Goal: Information Seeking & Learning: Learn about a topic

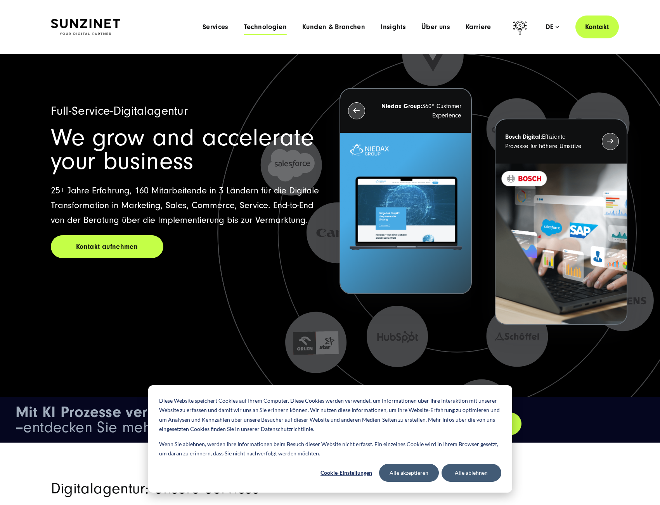
click at [260, 28] on span "Technologien" at bounding box center [265, 27] width 43 height 8
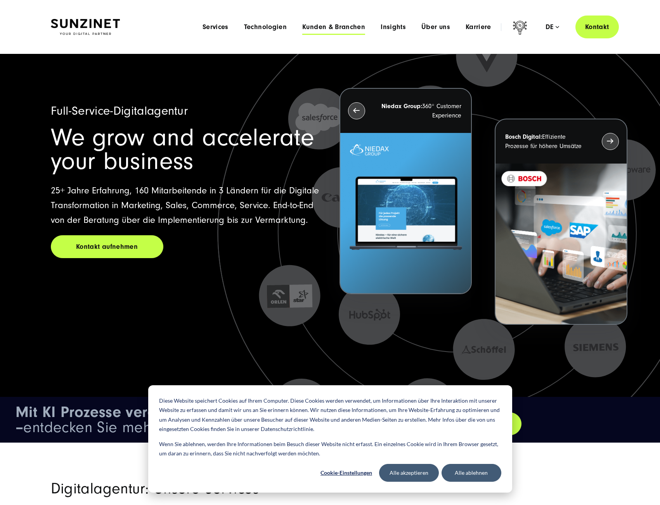
click at [320, 26] on span "Kunden & Branchen" at bounding box center [333, 27] width 63 height 8
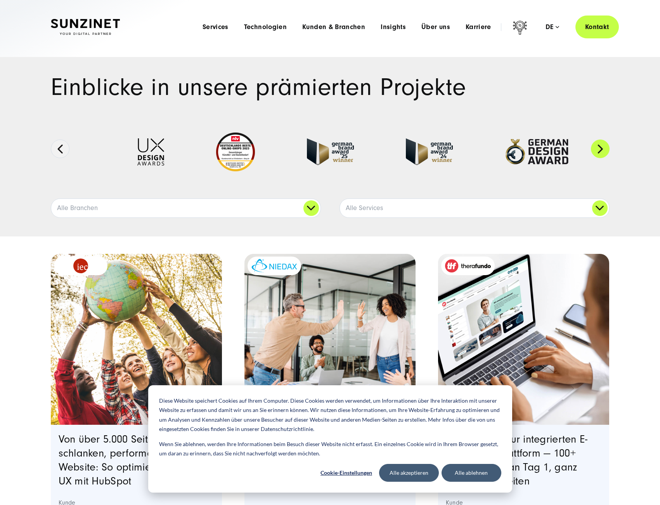
click at [599, 146] on button "Next" at bounding box center [600, 149] width 19 height 19
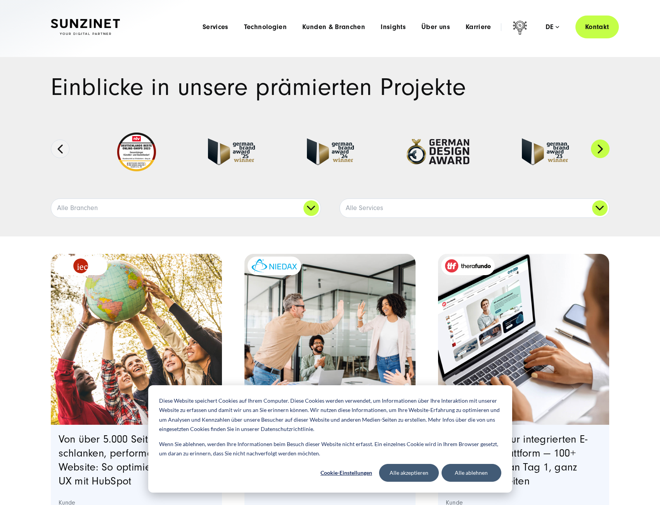
click at [598, 151] on button "Next" at bounding box center [600, 149] width 19 height 19
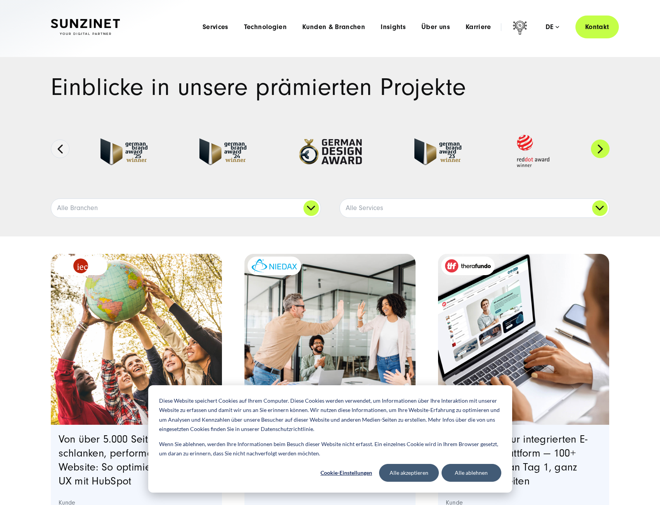
click at [598, 151] on button "Next" at bounding box center [600, 149] width 19 height 19
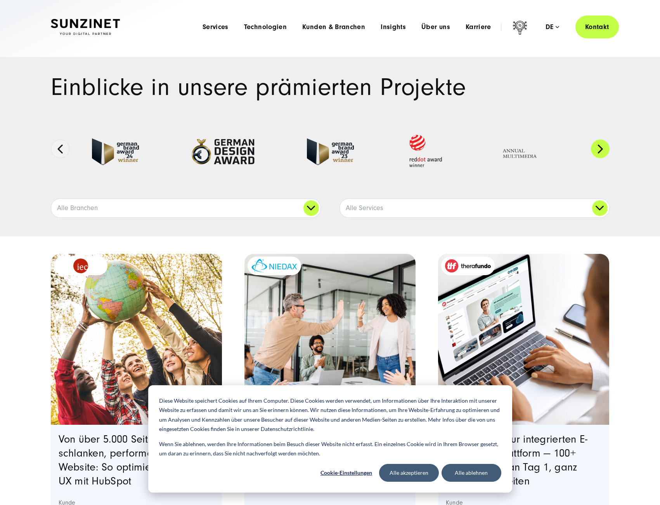
click at [598, 151] on button "Next" at bounding box center [600, 149] width 19 height 19
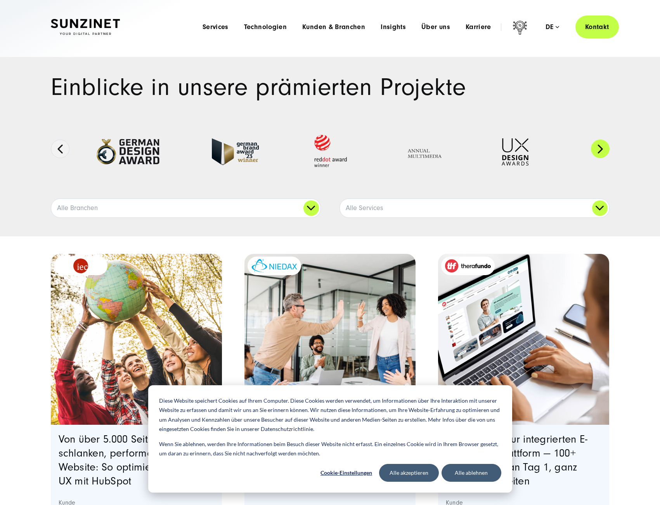
click at [598, 151] on button "Next" at bounding box center [600, 149] width 19 height 19
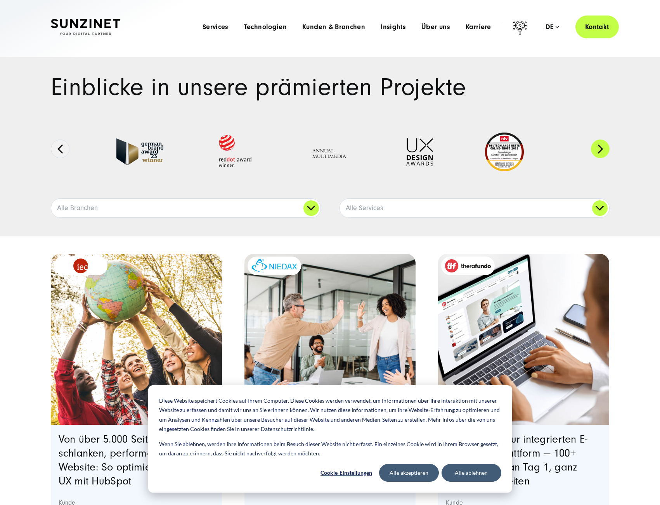
click at [598, 151] on button "Next" at bounding box center [600, 149] width 19 height 19
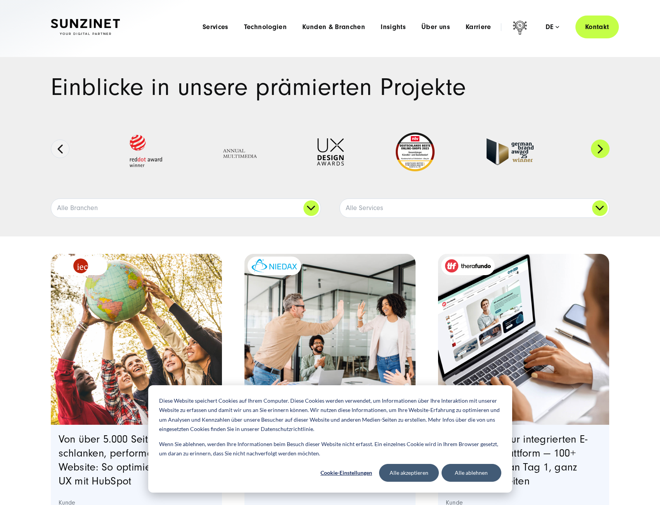
click at [598, 151] on button "Next" at bounding box center [600, 149] width 19 height 19
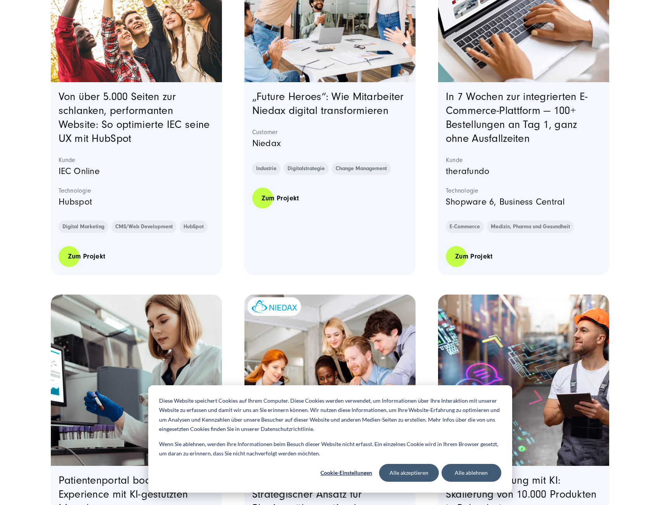
scroll to position [427, 0]
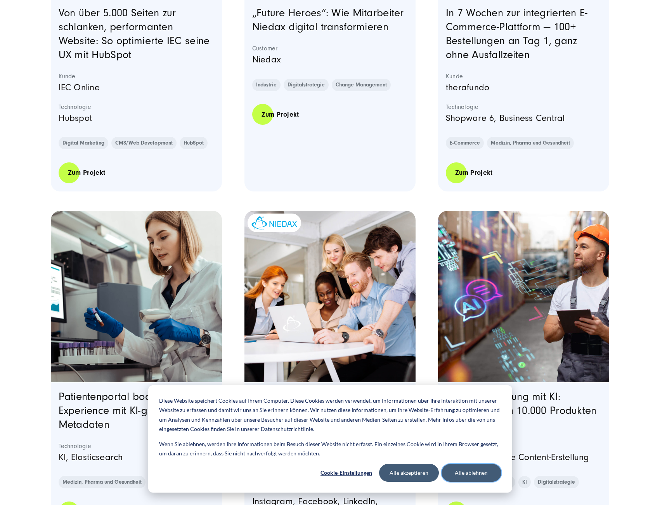
click at [474, 476] on button "Alle ablehnen" at bounding box center [471, 473] width 60 height 18
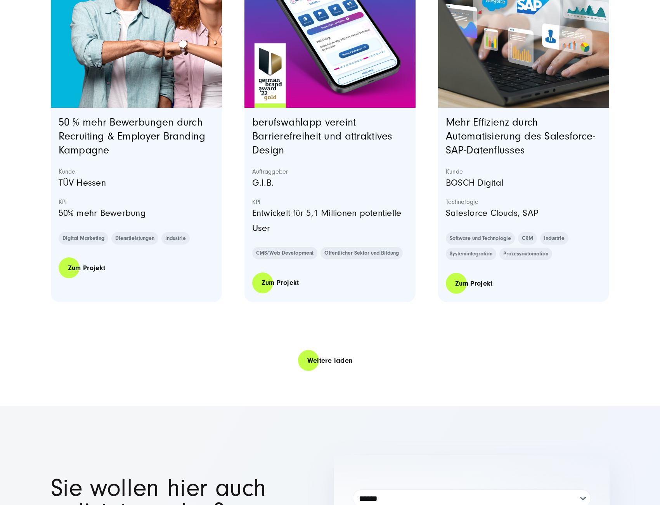
scroll to position [1552, 0]
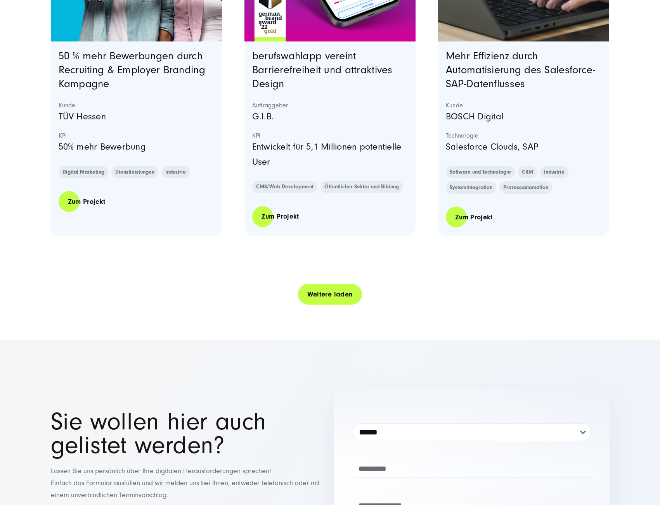
click at [322, 293] on link "Weitere laden" at bounding box center [330, 295] width 64 height 22
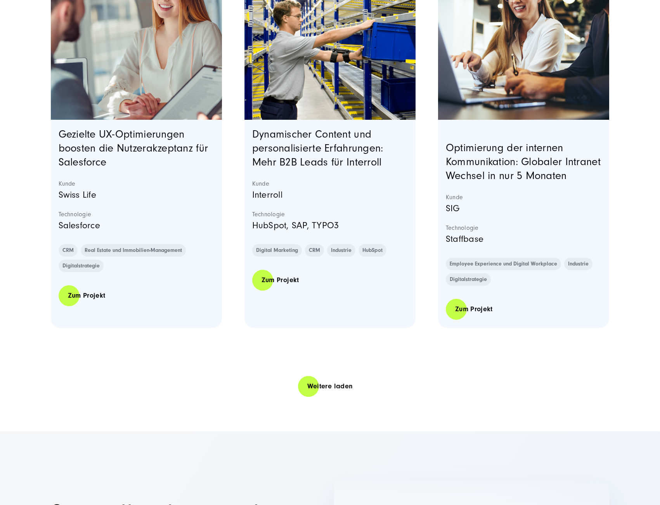
scroll to position [3026, 0]
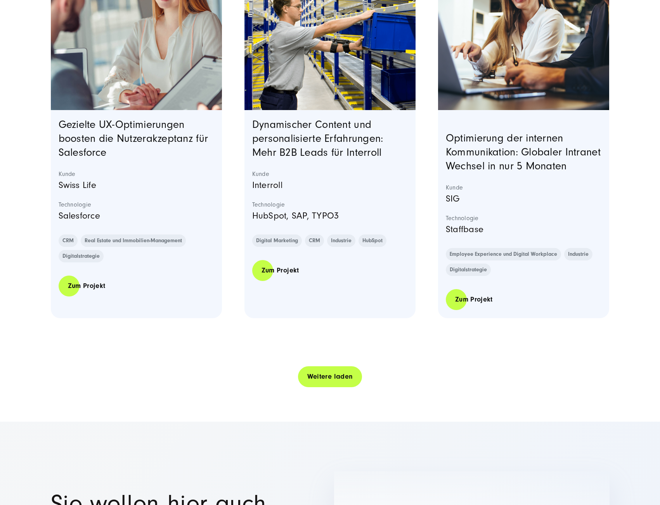
click at [310, 388] on link "Weitere laden" at bounding box center [330, 377] width 64 height 22
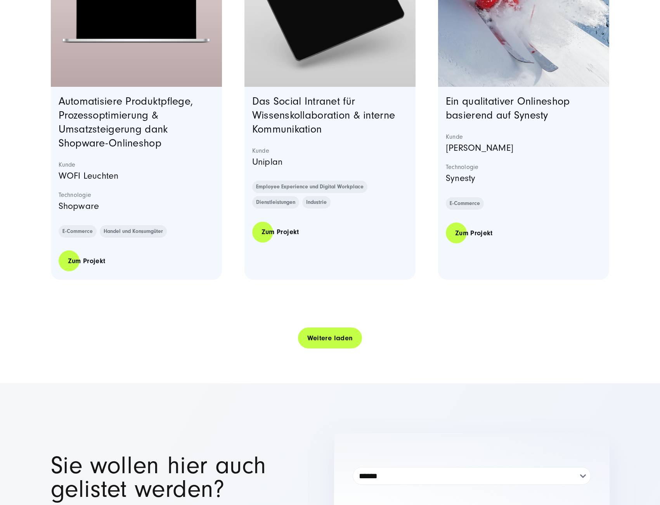
scroll to position [4616, 0]
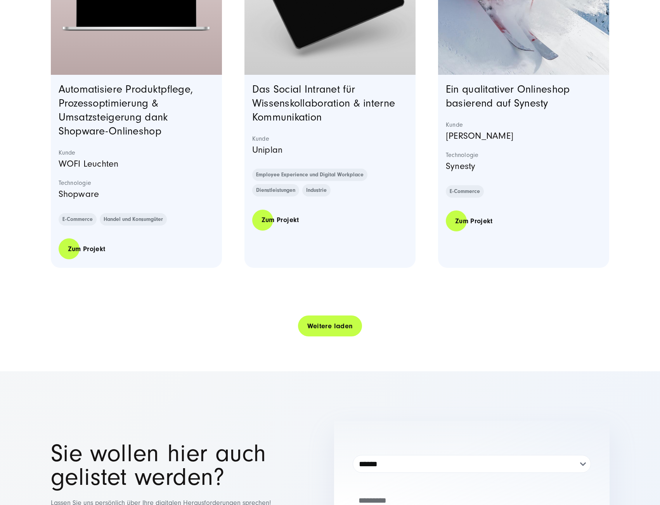
click at [342, 337] on link "Weitere laden" at bounding box center [330, 326] width 64 height 22
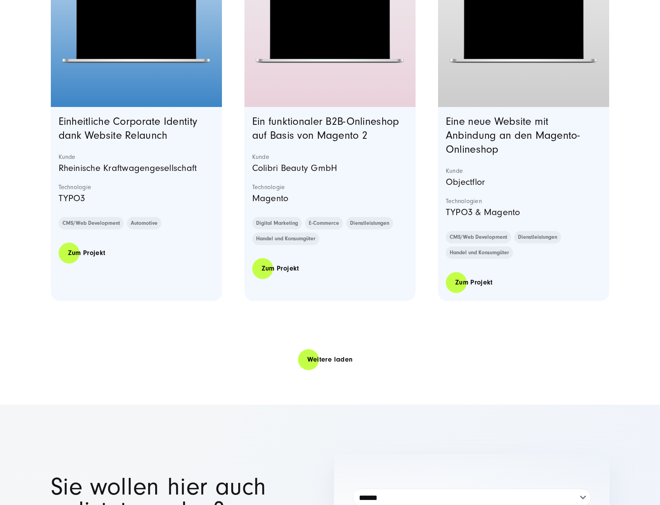
scroll to position [6284, 0]
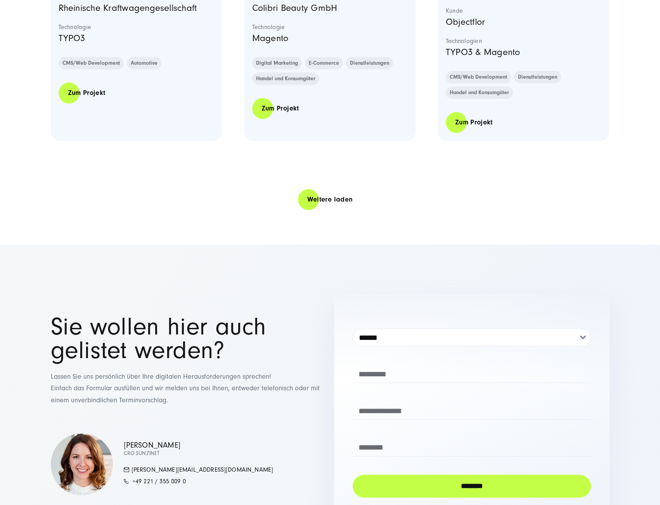
click at [328, 211] on link "Weitere laden" at bounding box center [330, 200] width 64 height 22
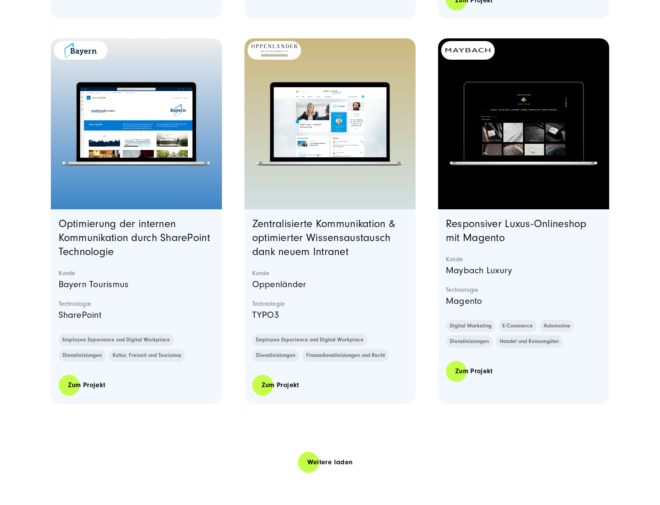
scroll to position [7681, 0]
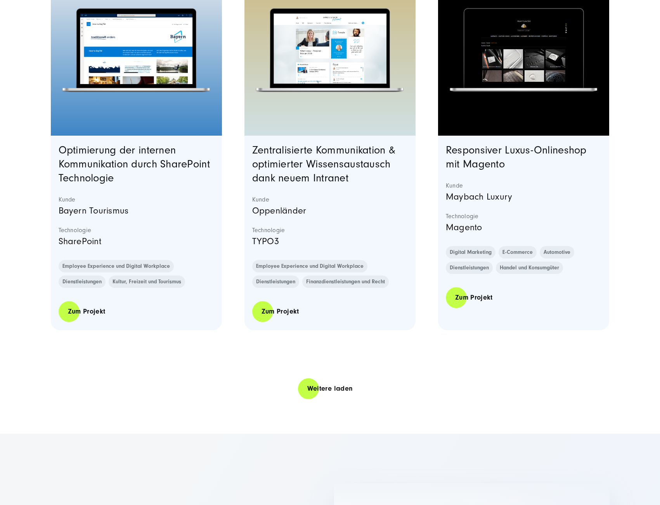
click at [315, 398] on link "Weitere laden" at bounding box center [330, 389] width 64 height 22
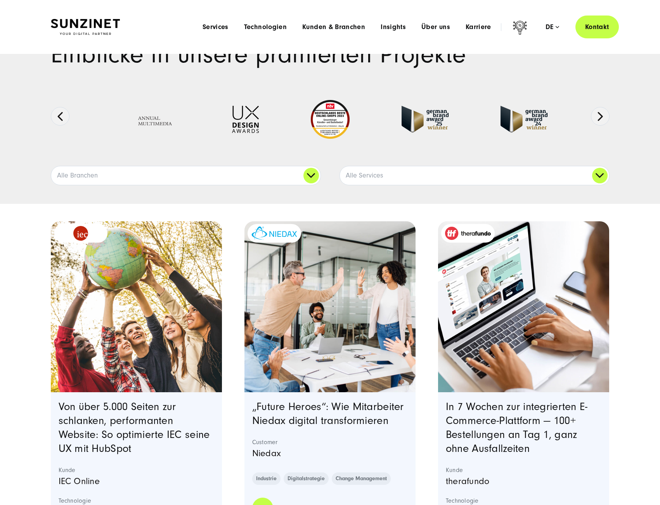
scroll to position [0, 0]
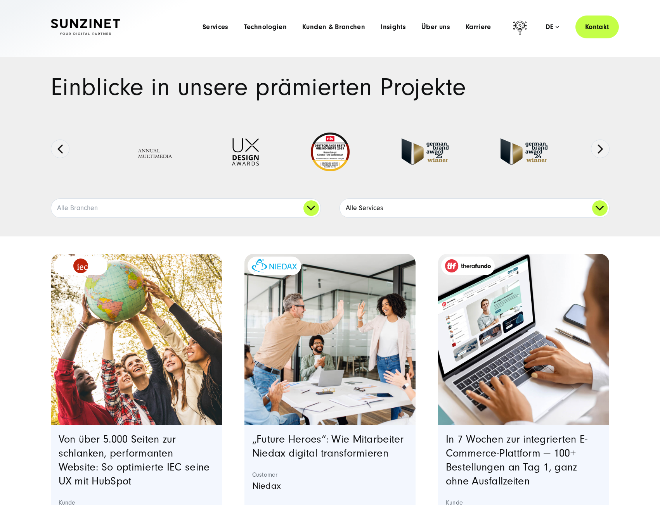
click at [395, 204] on link "Alle Services" at bounding box center [474, 208] width 269 height 19
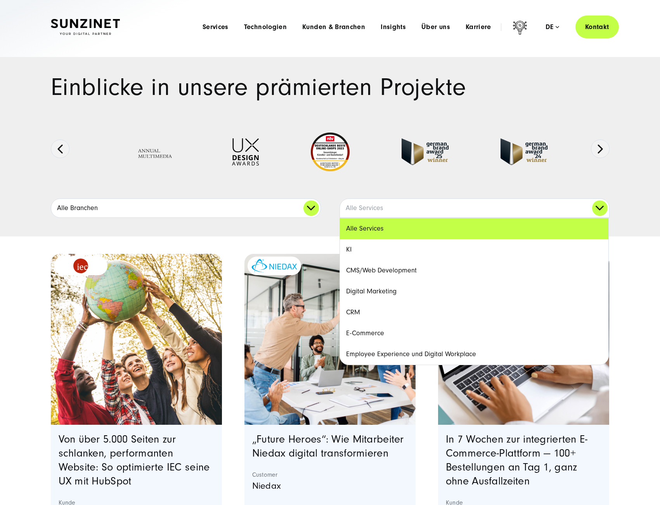
click at [197, 213] on link "Alle Branchen" at bounding box center [185, 208] width 269 height 19
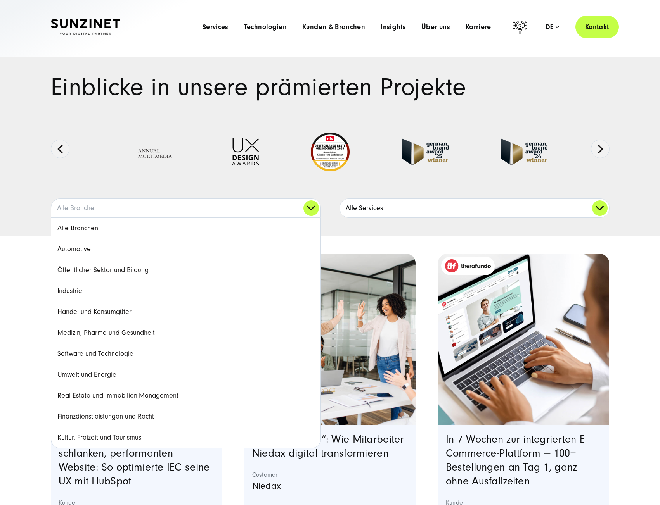
click at [373, 207] on link "Alle Services" at bounding box center [474, 208] width 269 height 19
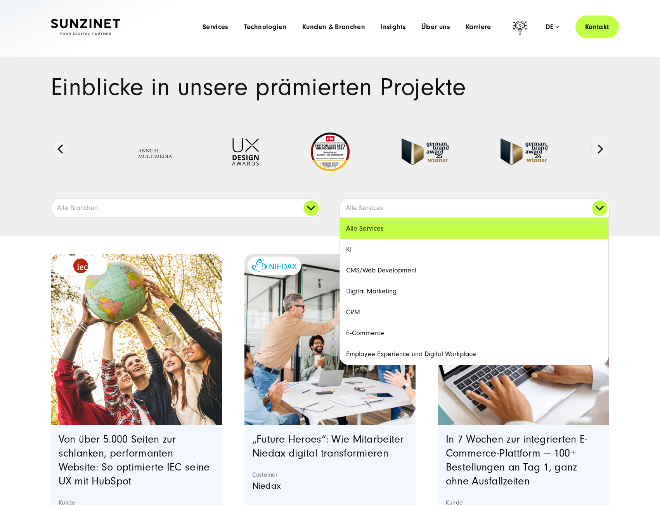
click at [375, 332] on link "E-Commerce" at bounding box center [474, 333] width 268 height 21
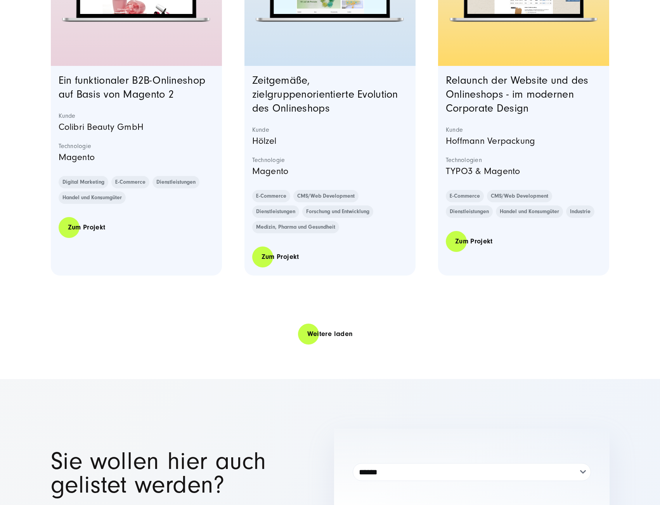
scroll to position [1590, 0]
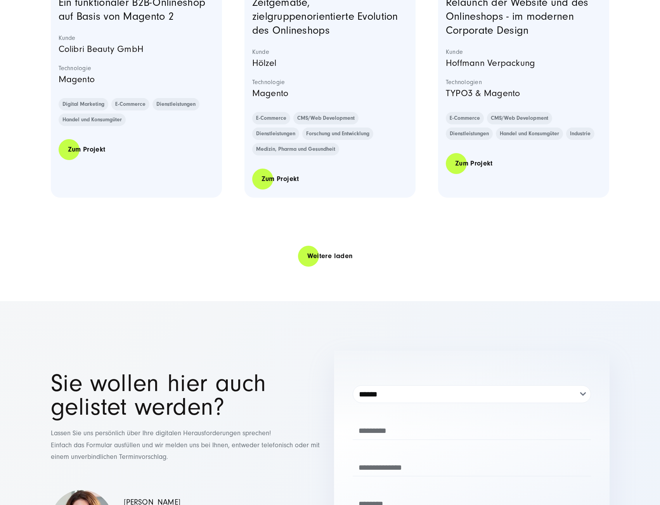
click at [334, 259] on link "Weitere laden" at bounding box center [330, 256] width 64 height 22
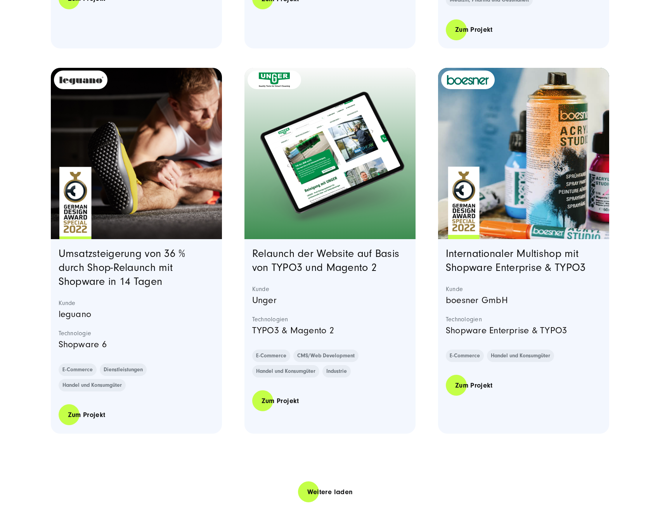
scroll to position [2909, 0]
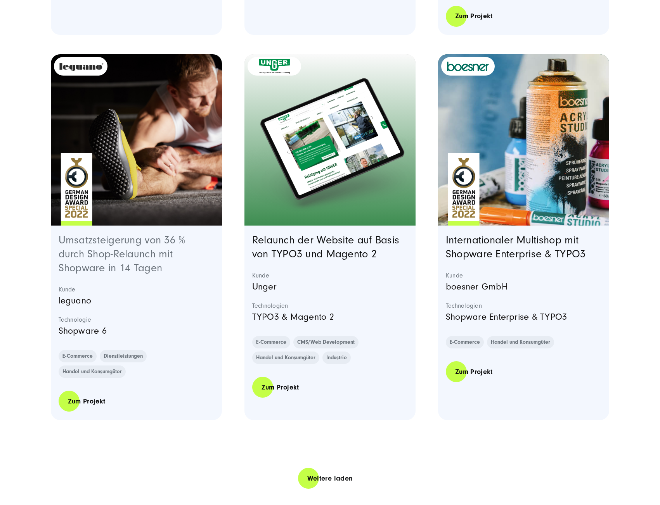
click at [130, 254] on link "Umsatzsteigerung von 36 % durch Shop-Relaunch mit Shopware in 14 Tagen" at bounding box center [122, 254] width 127 height 40
